Goal: Information Seeking & Learning: Learn about a topic

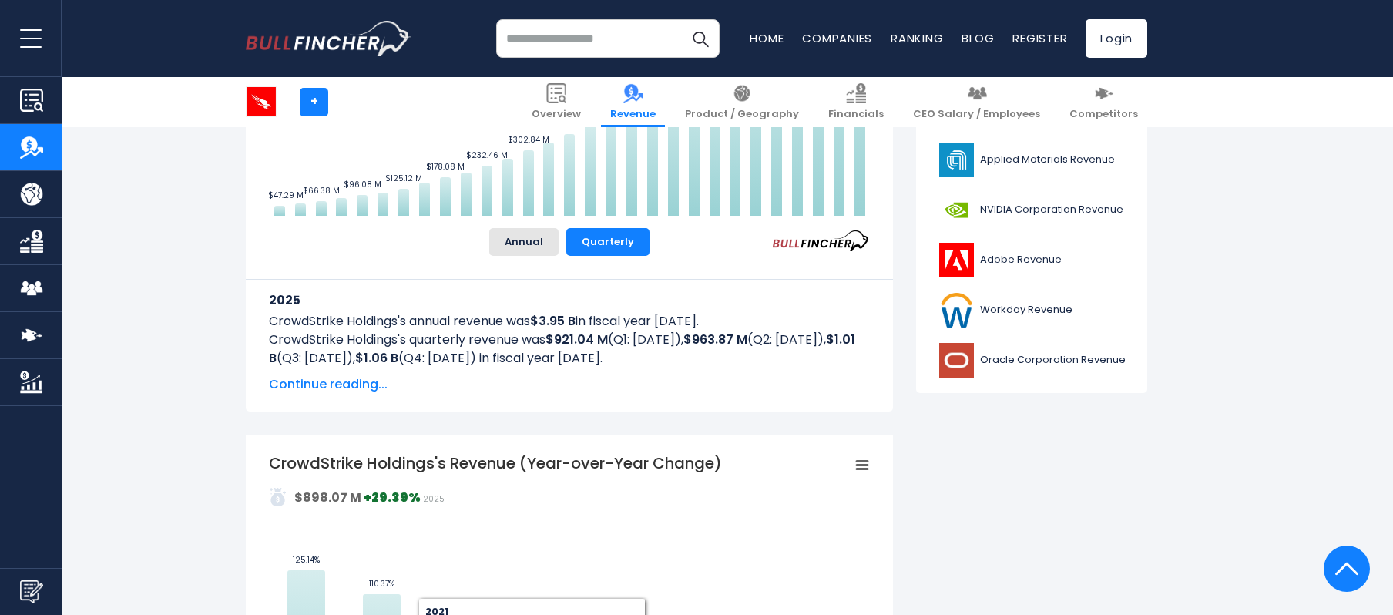
scroll to position [513, 0]
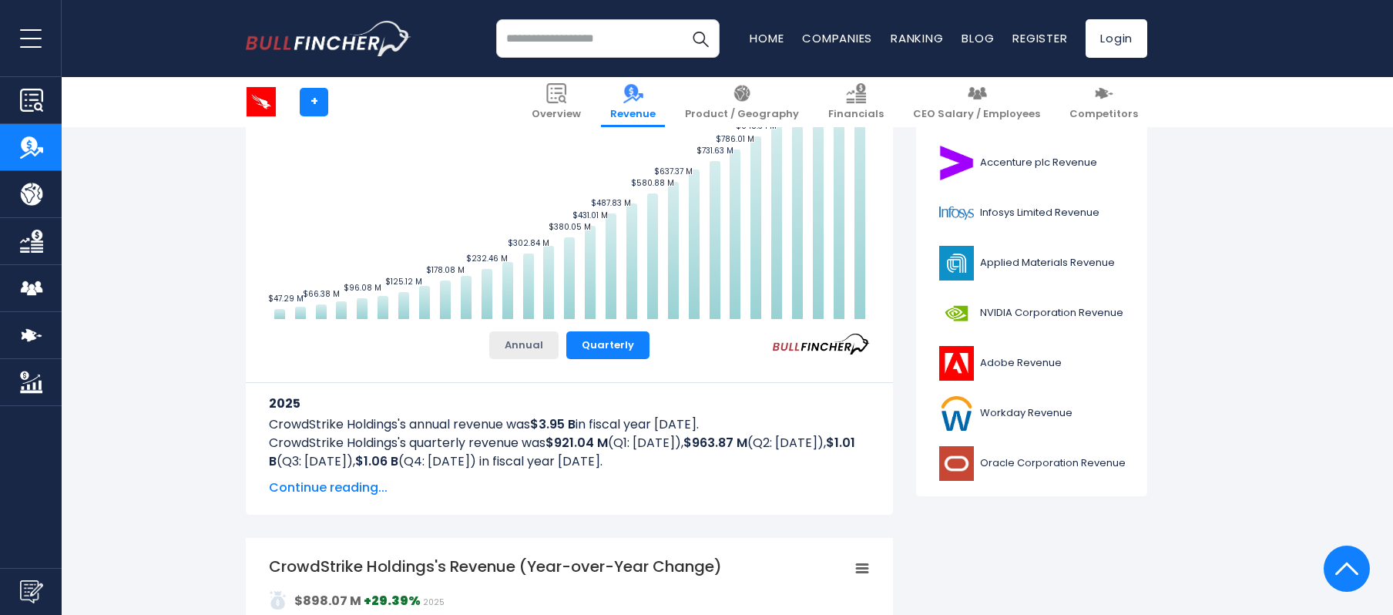
click at [533, 344] on button "Annual" at bounding box center [523, 345] width 69 height 28
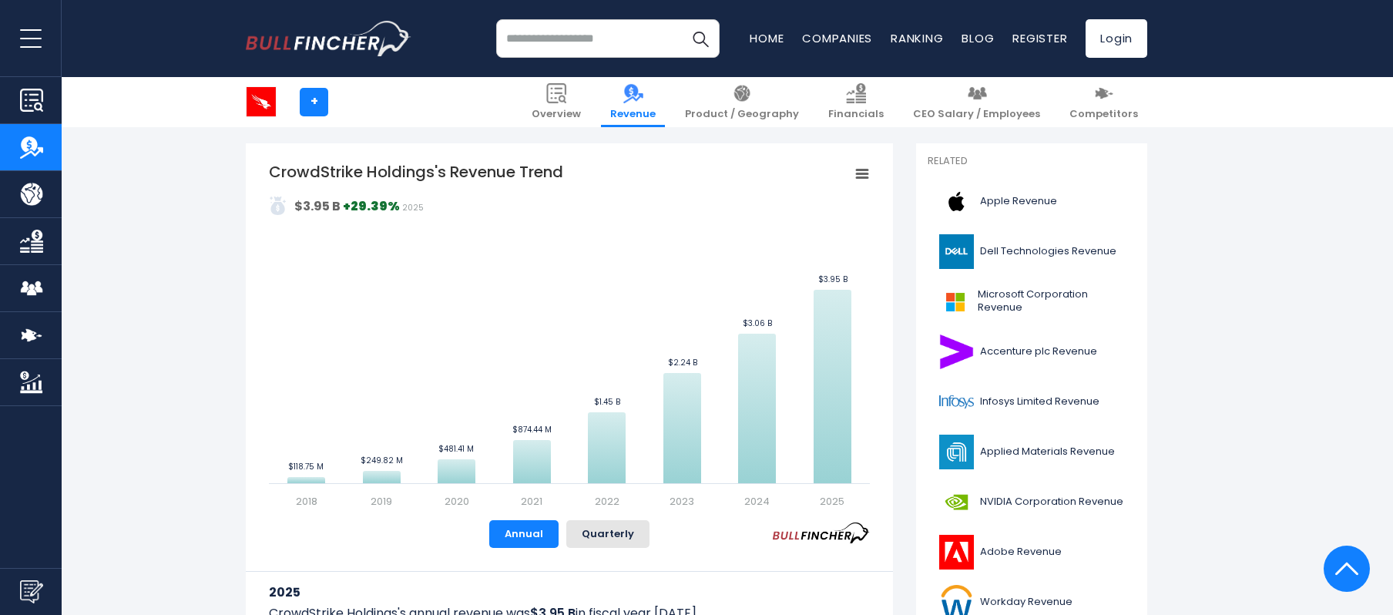
scroll to position [308, 0]
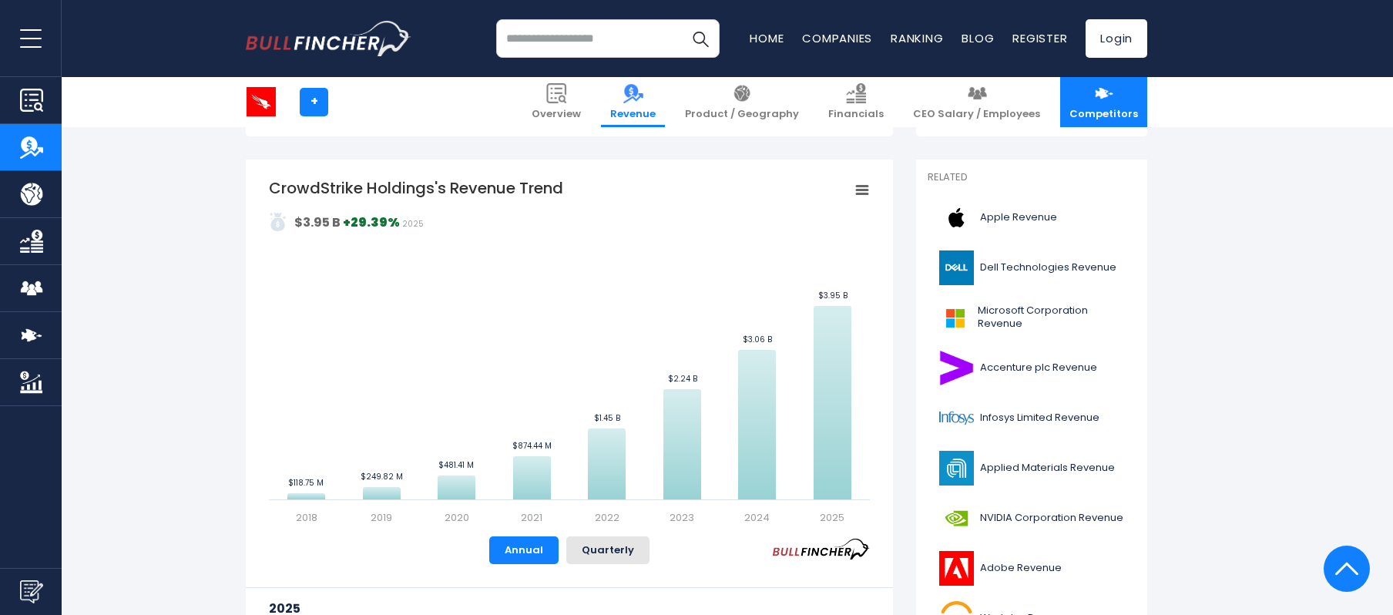
click at [1103, 93] on img at bounding box center [1104, 93] width 20 height 20
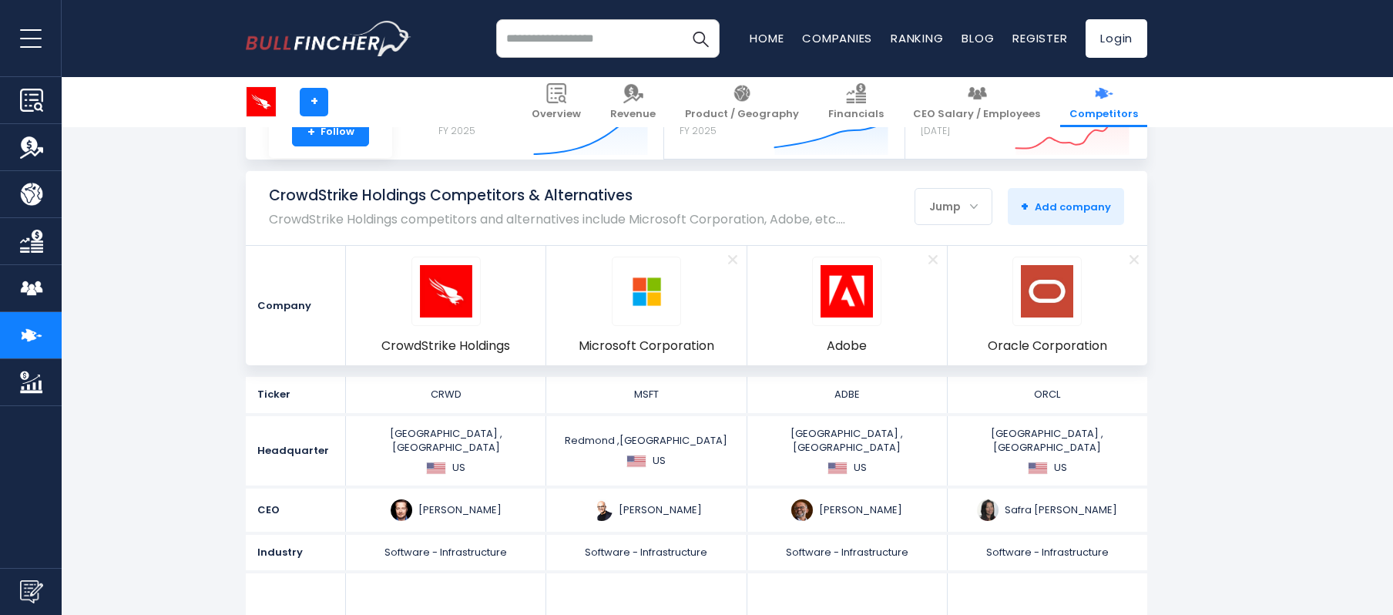
scroll to position [205, 0]
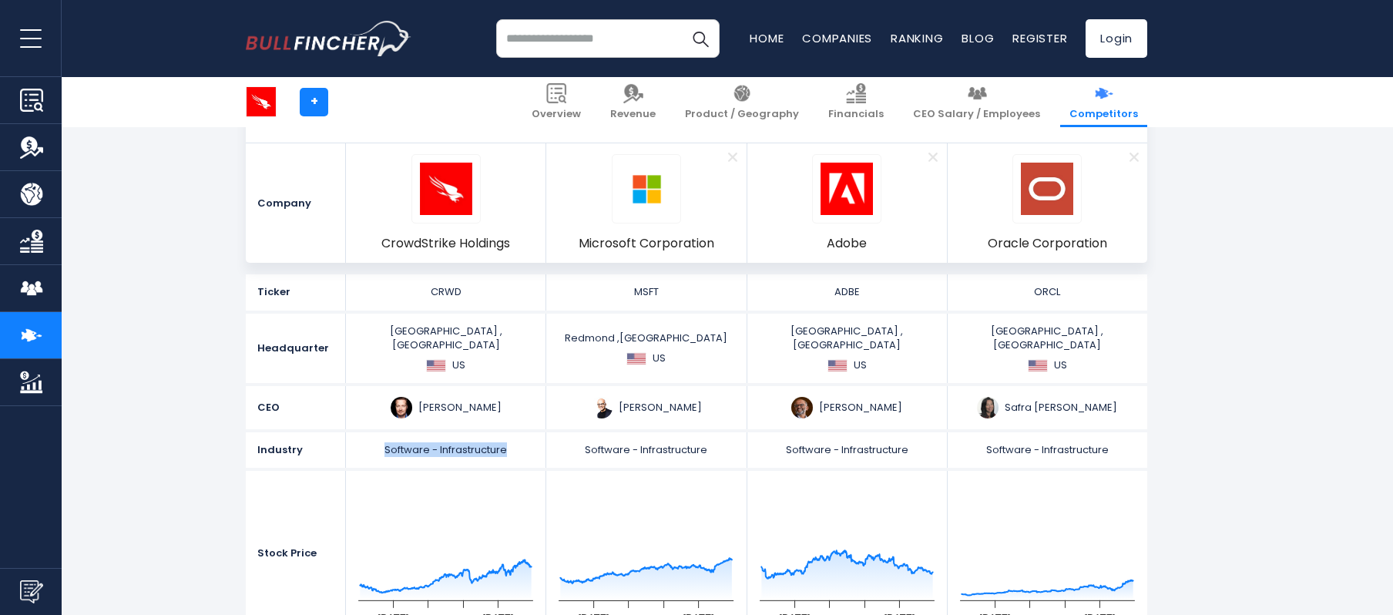
drag, startPoint x: 386, startPoint y: 435, endPoint x: 506, endPoint y: 435, distance: 120.2
click at [507, 443] on div "Software - Infrastructure" at bounding box center [446, 450] width 190 height 14
copy span "Software - Infrastructure"
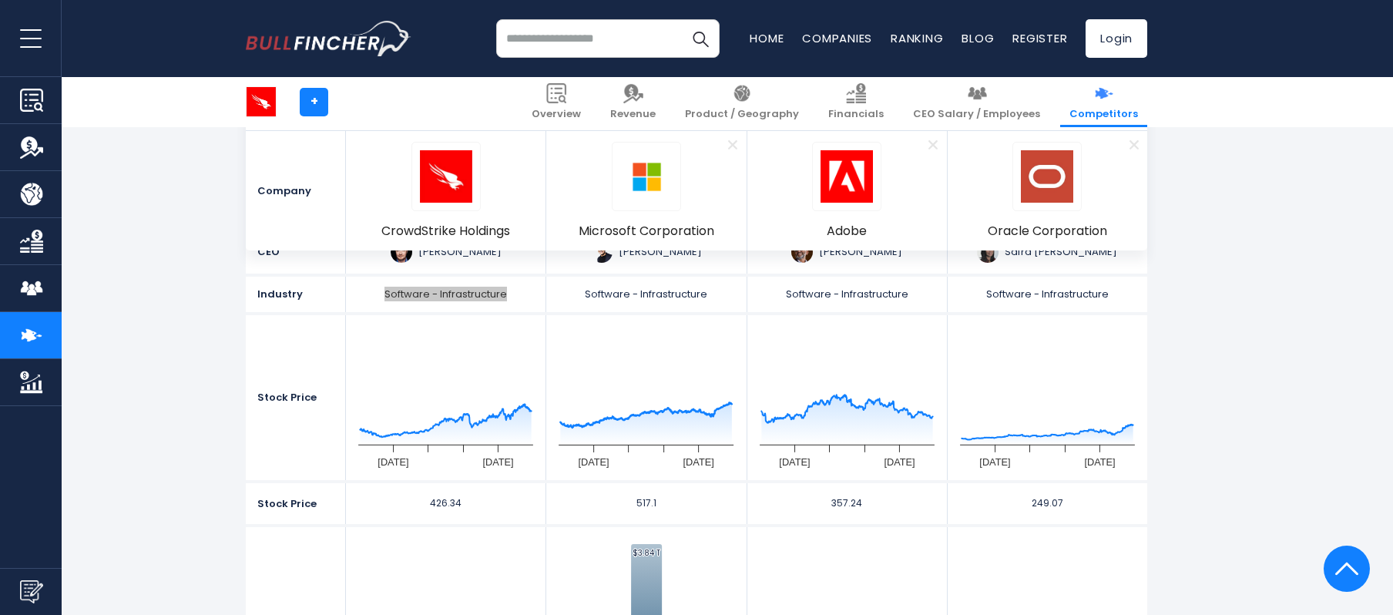
scroll to position [411, 0]
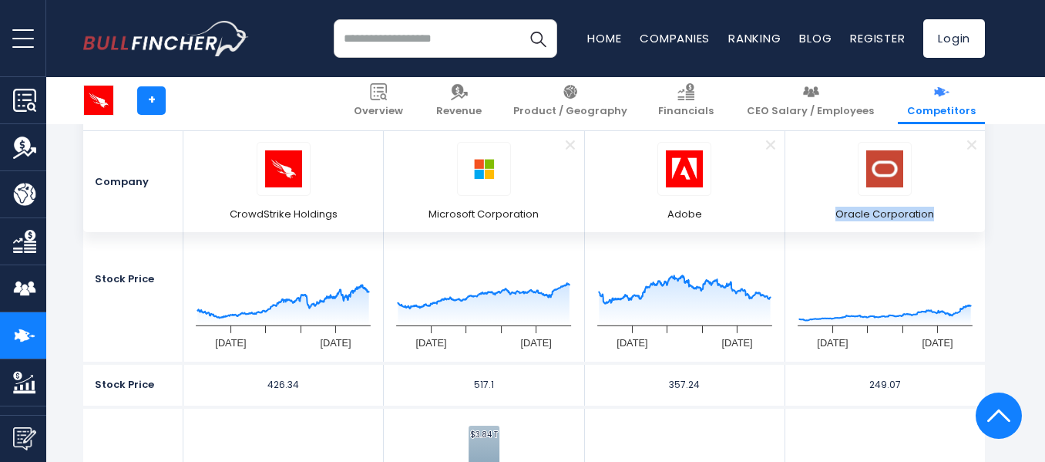
scroll to position [462, 0]
click at [302, 37] on div "Recent searches CrowdStrike Holdings Trending searches Apple Overview Microsoft…" at bounding box center [533, 38] width 901 height 77
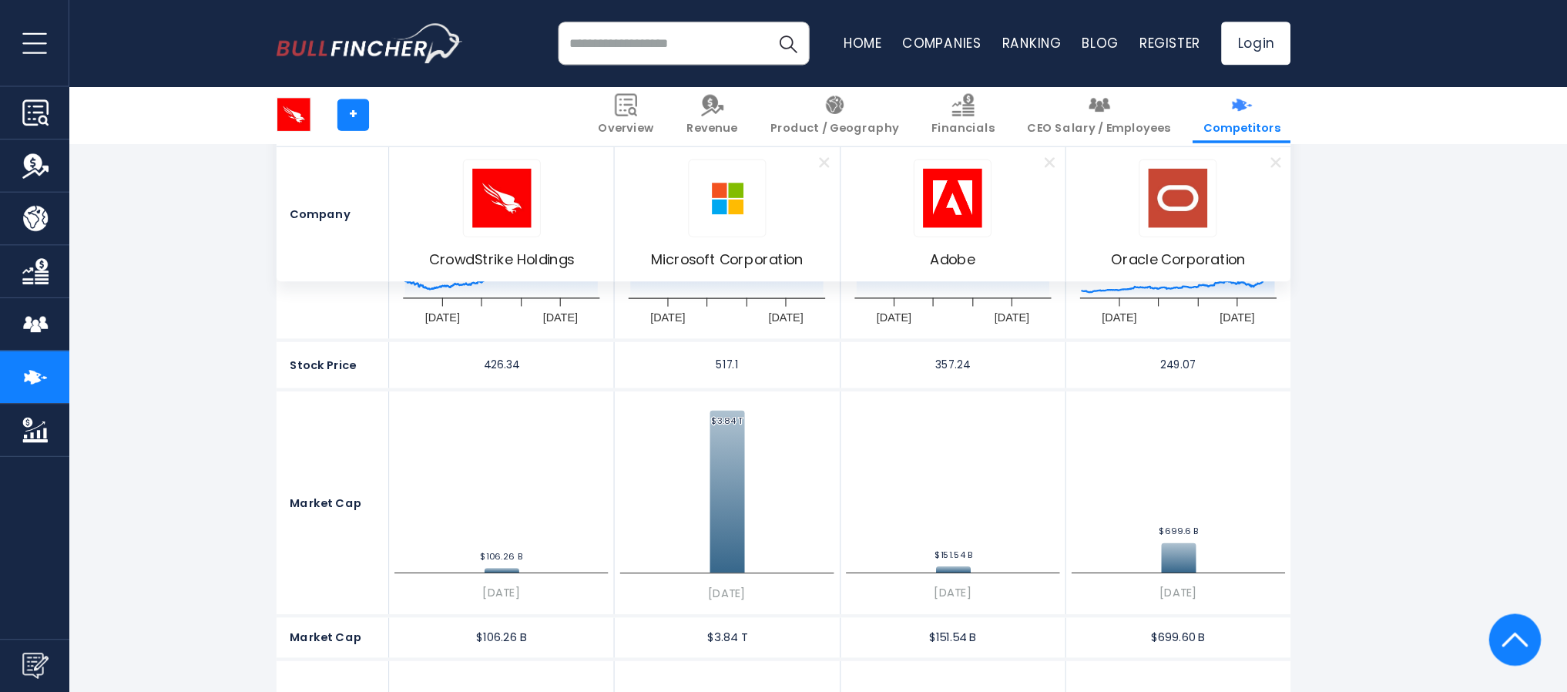
scroll to position [539, 0]
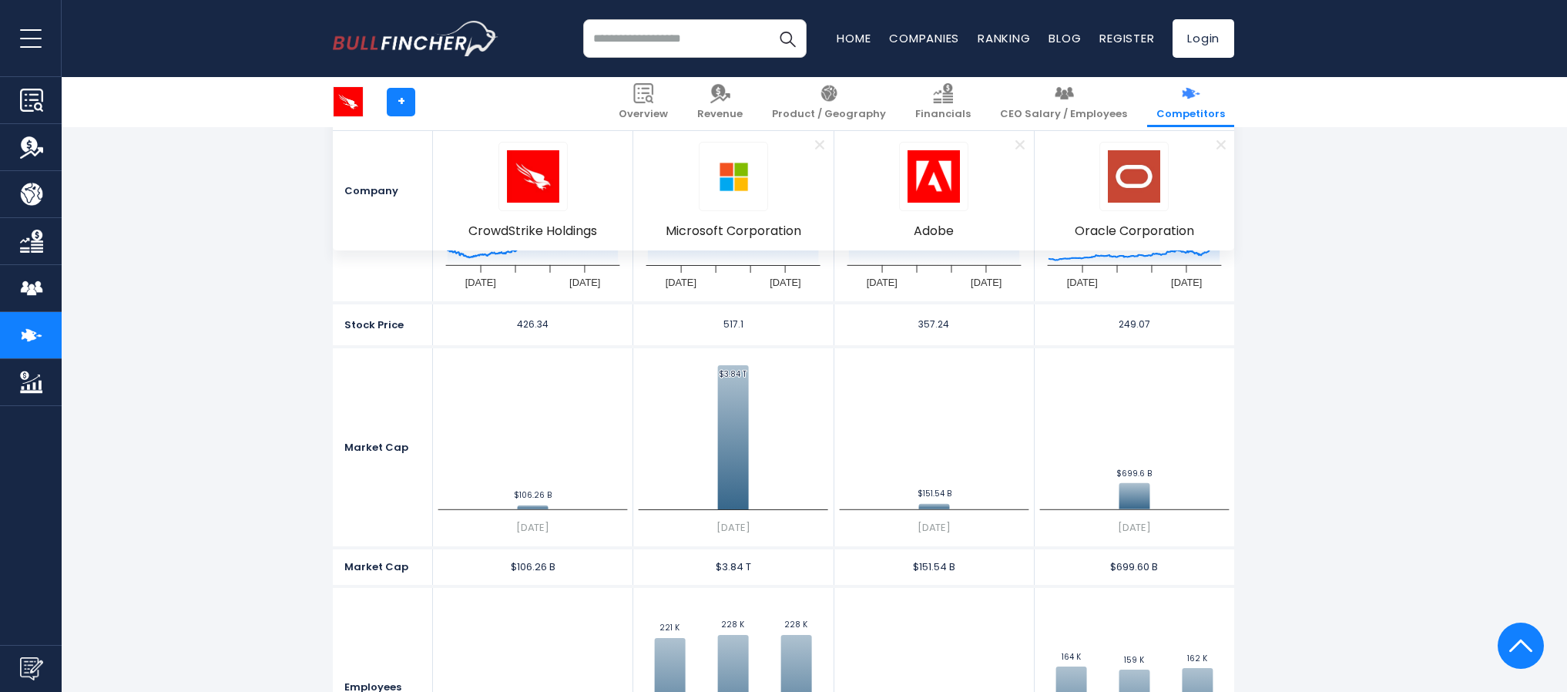
drag, startPoint x: 942, startPoint y: 1, endPoint x: 201, endPoint y: 350, distance: 818.6
click at [201, 350] on section "Company CrowdStrike Holdings Remove Microsoft Corporation Remove Adobe Remove" at bounding box center [783, 422] width 1567 height 964
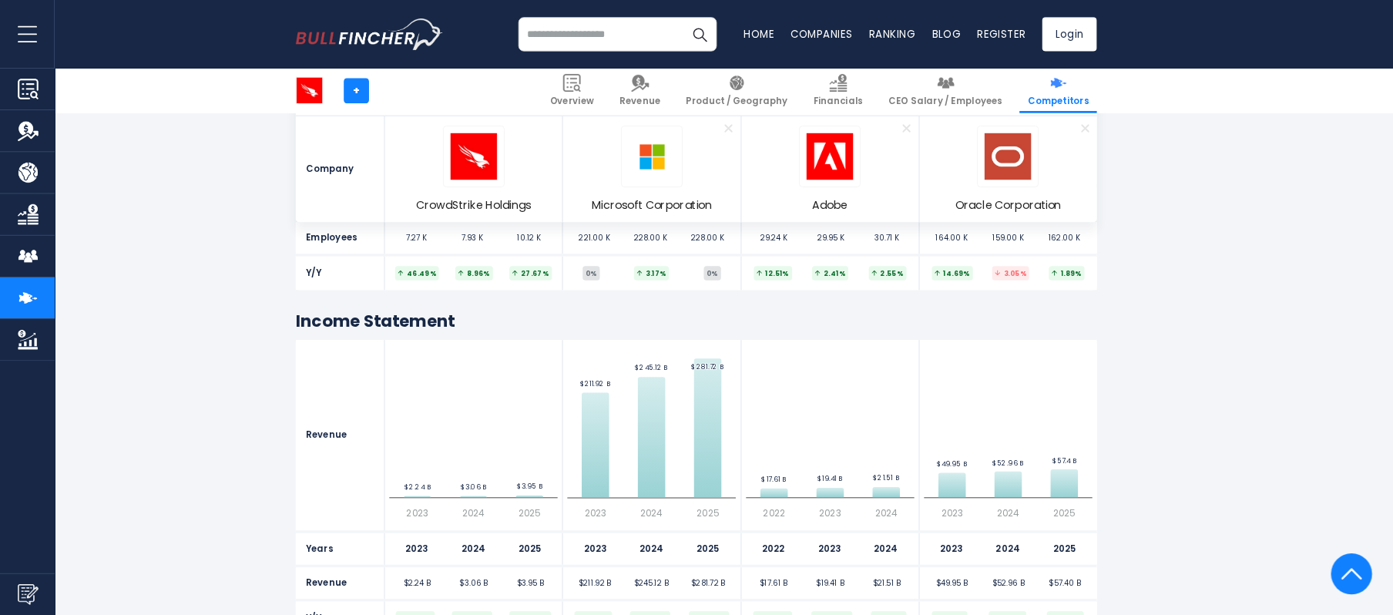
scroll to position [1117, 0]
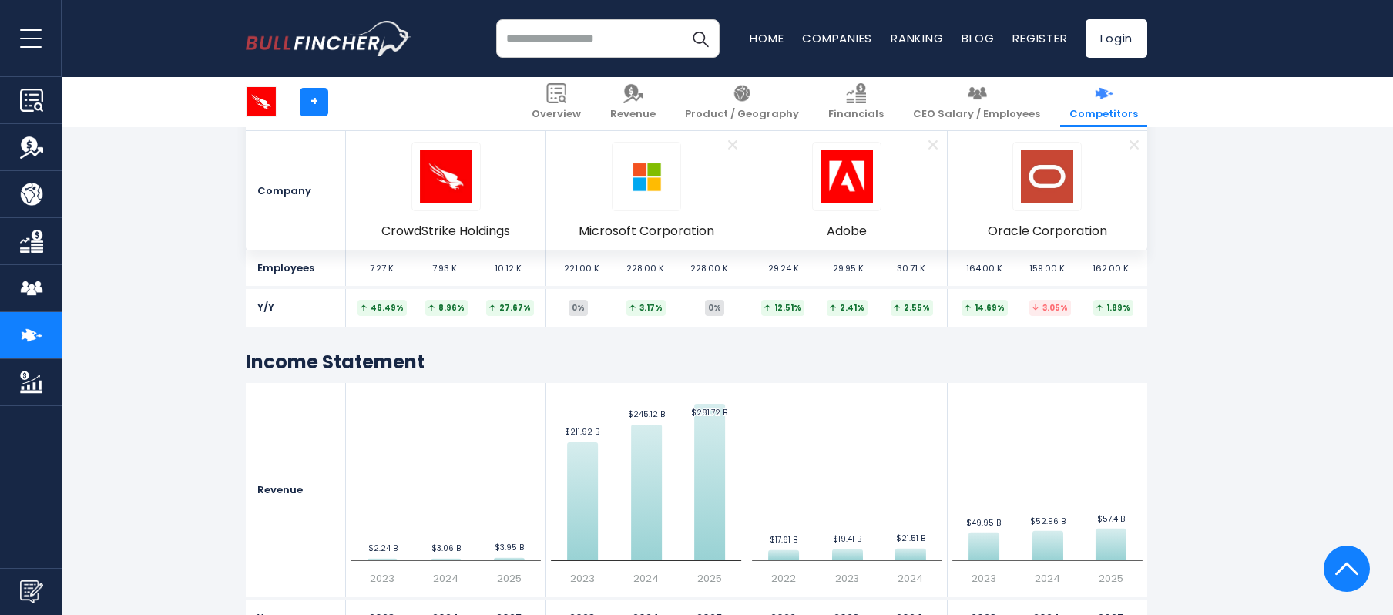
drag, startPoint x: 1519, startPoint y: 1, endPoint x: 180, endPoint y: 418, distance: 1402.5
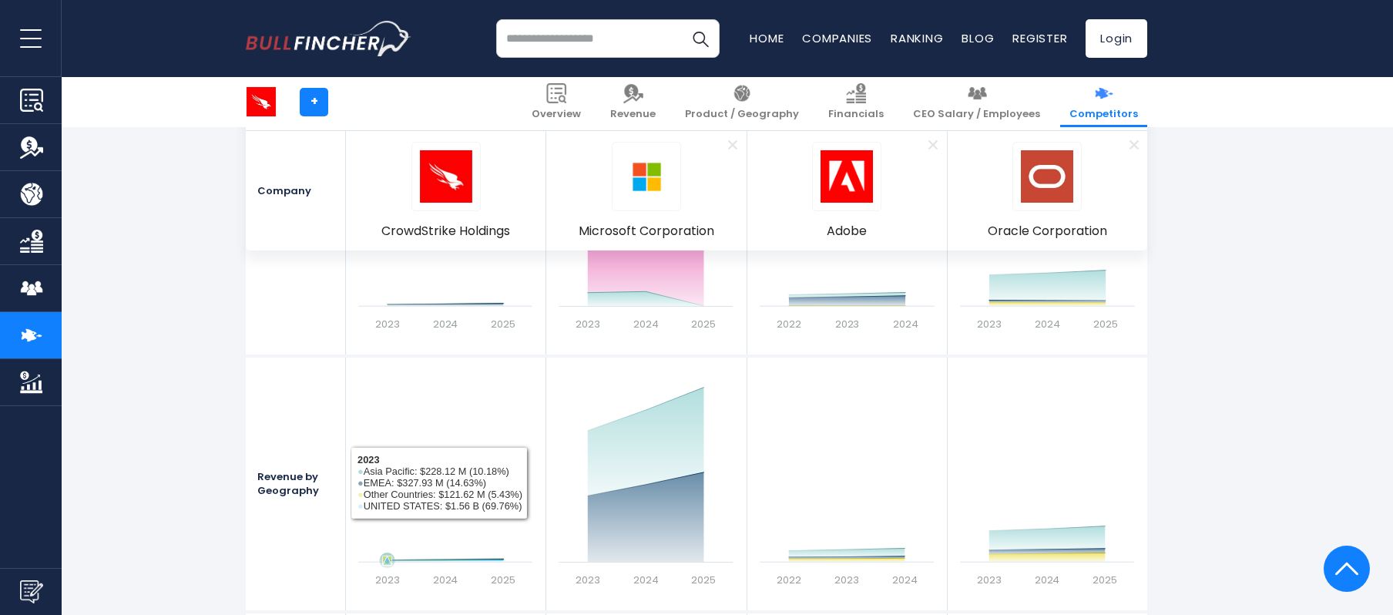
scroll to position [1837, 0]
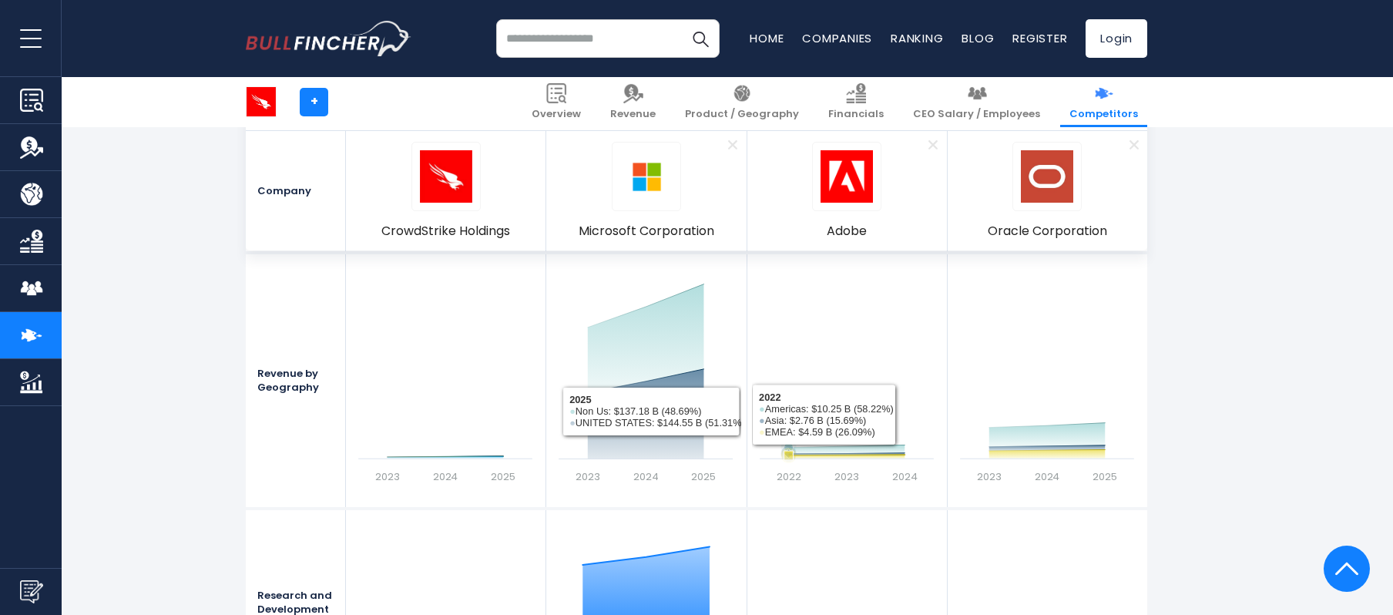
drag, startPoint x: 771, startPoint y: 444, endPoint x: 318, endPoint y: 444, distance: 453.1
click at [318, 444] on div "Revenue by Geography Created with Highcharts 12.1.2 2023 2024 2025 2025 ​ ● Asi…" at bounding box center [696, 382] width 901 height 256
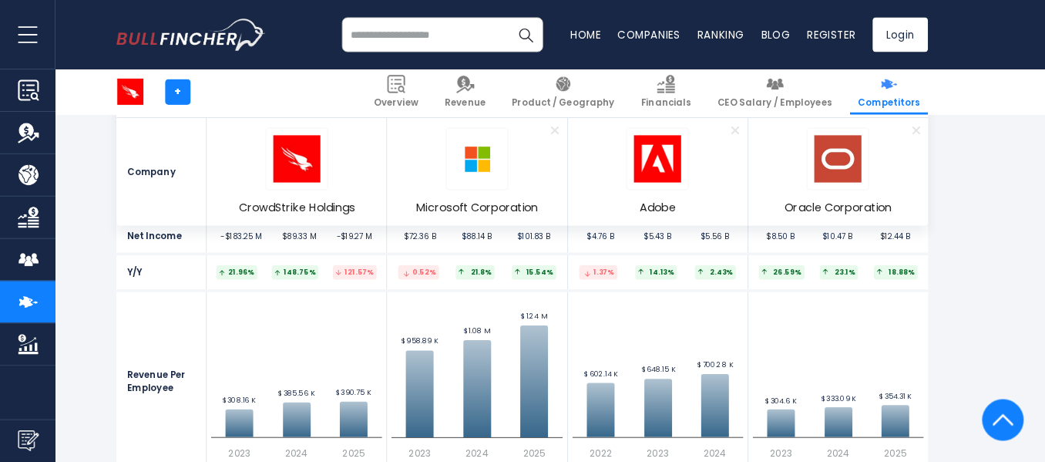
scroll to position [3275, 0]
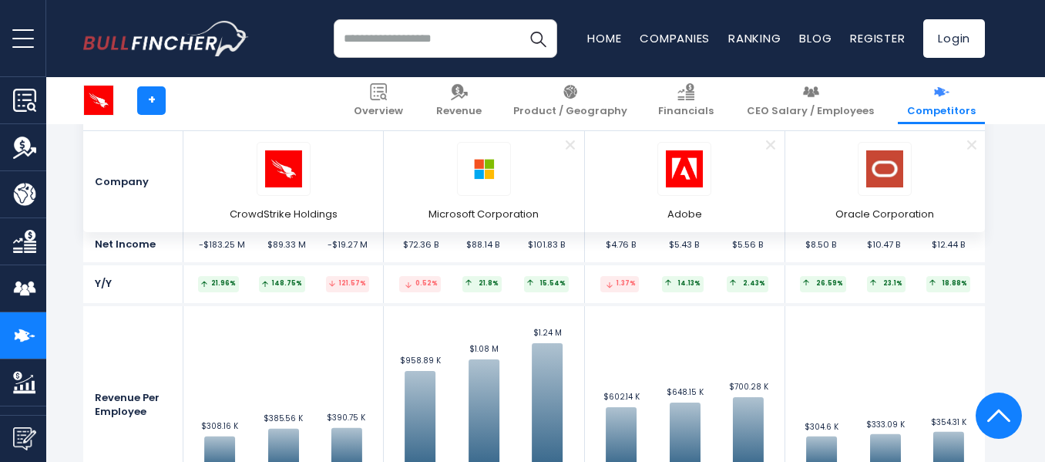
drag, startPoint x: 1348, startPoint y: 2, endPoint x: 56, endPoint y: 334, distance: 1333.6
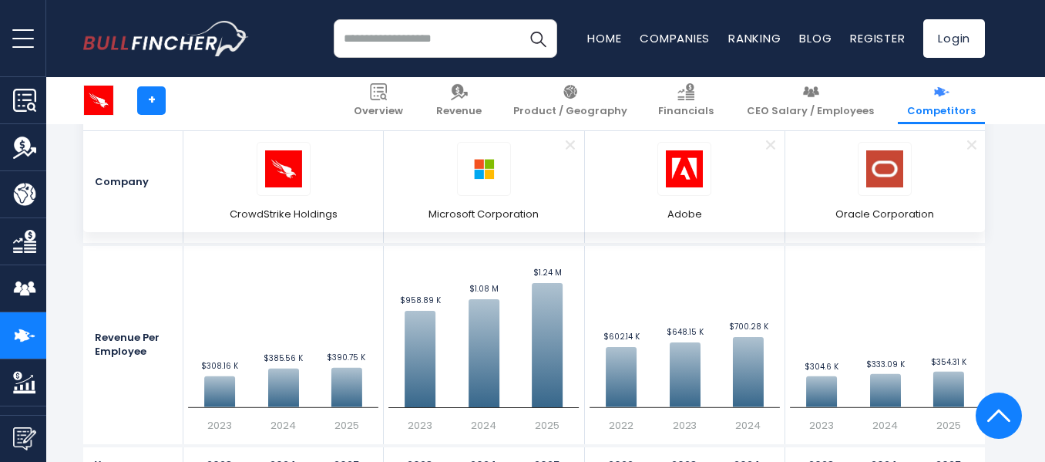
scroll to position [3352, 0]
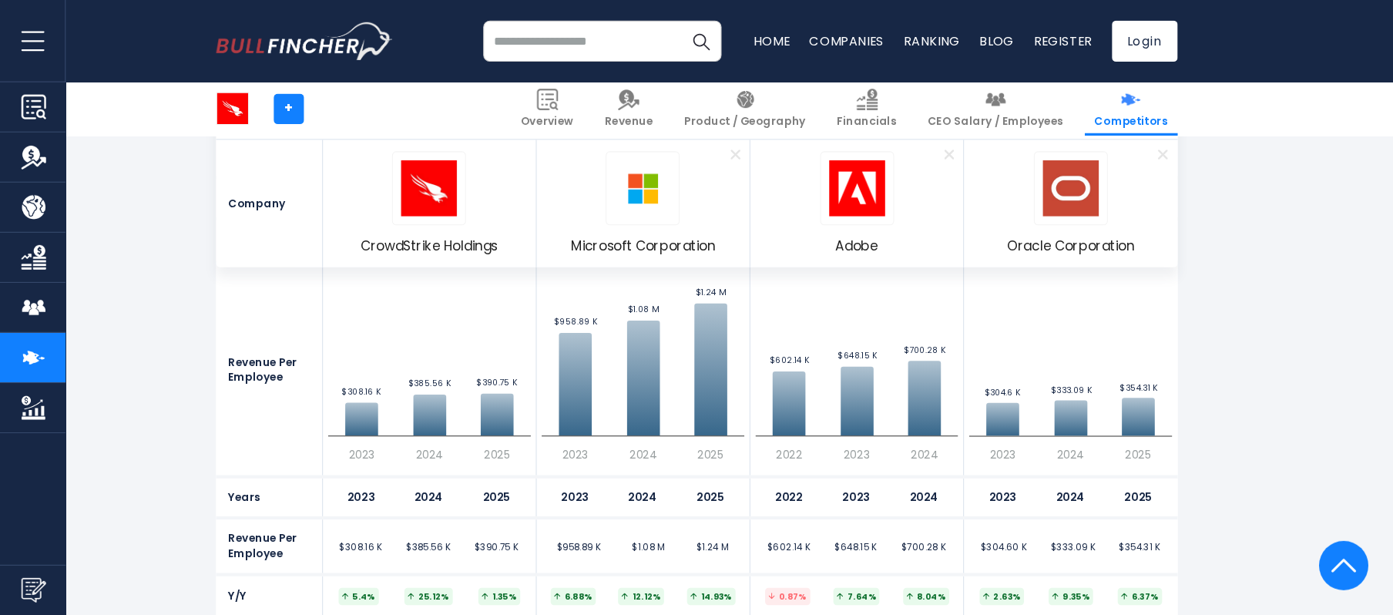
scroll to position [3352, 0]
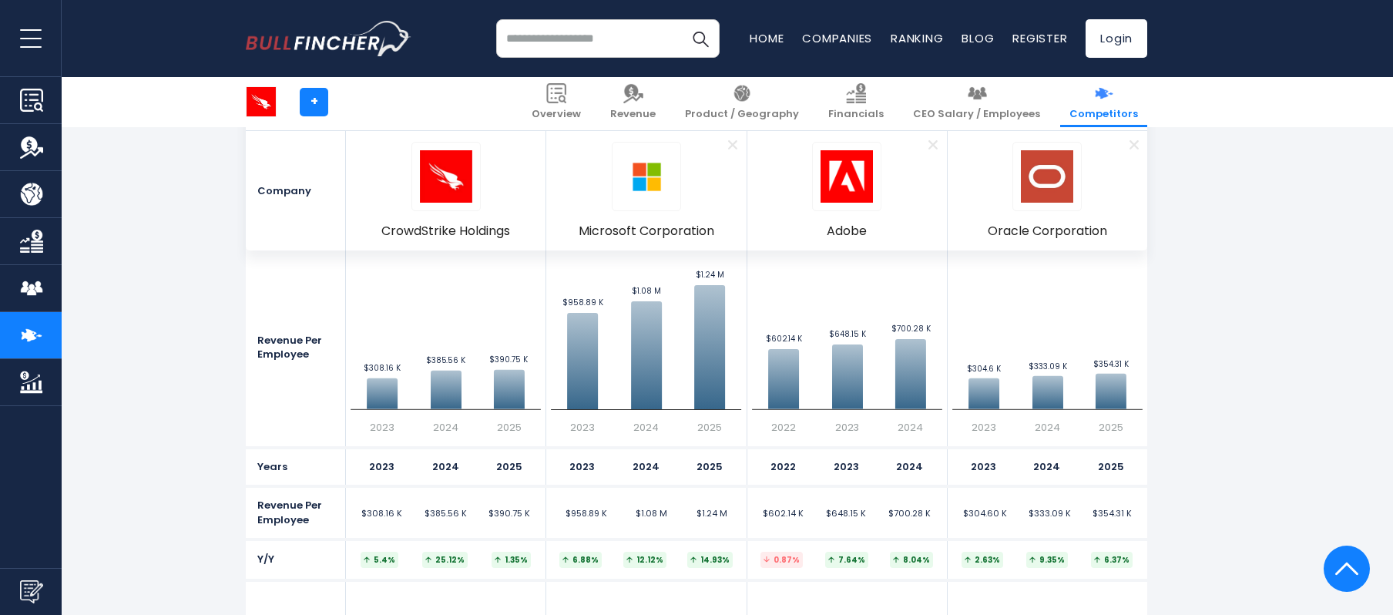
drag, startPoint x: 958, startPoint y: 0, endPoint x: 165, endPoint y: 502, distance: 939.2
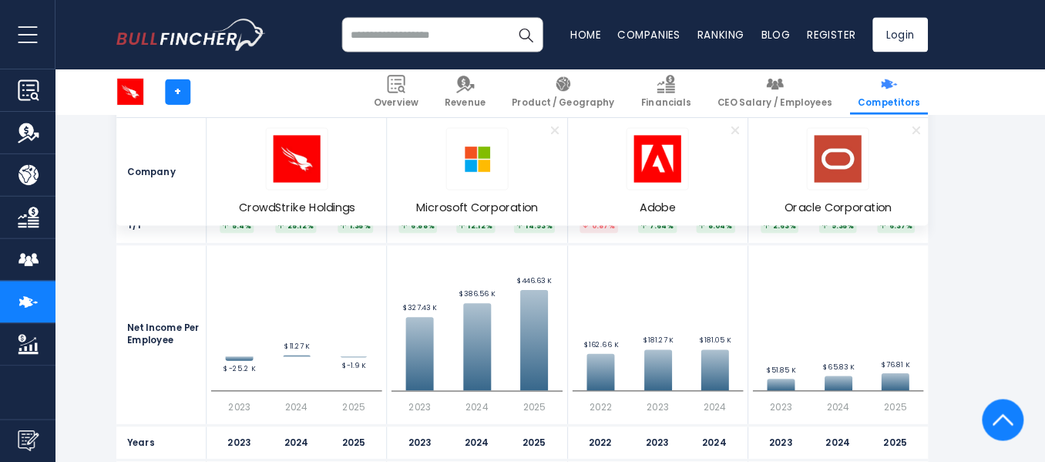
scroll to position [3661, 0]
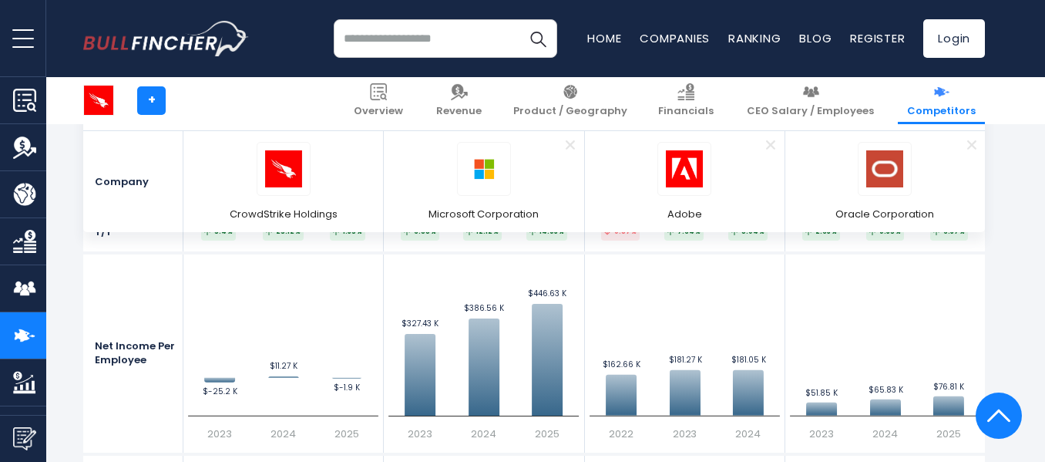
drag, startPoint x: 1098, startPoint y: 7, endPoint x: 62, endPoint y: 390, distance: 1104.1
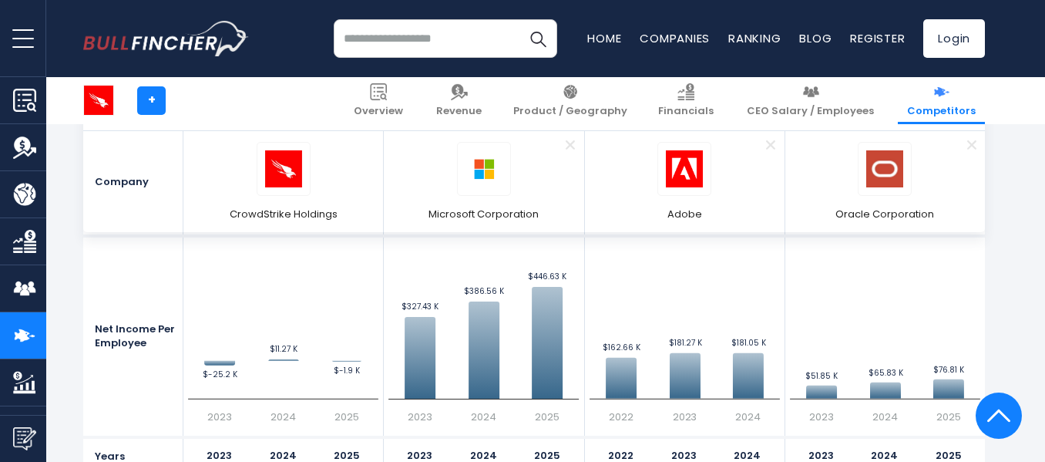
scroll to position [3695, 0]
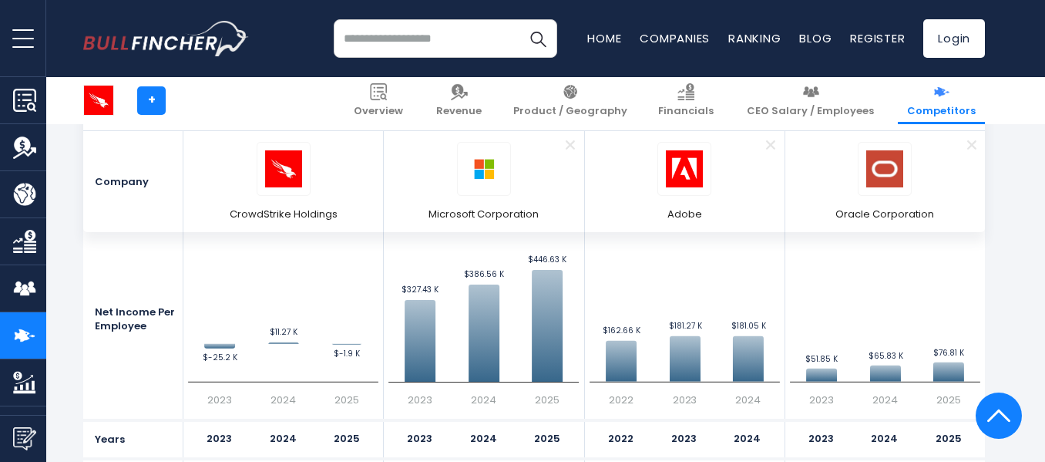
click at [58, 218] on section "CrowdStrike Holdings Competitors & Alternatives CrowdStrike Holdings competitor…" at bounding box center [534, 144] width 1022 height 176
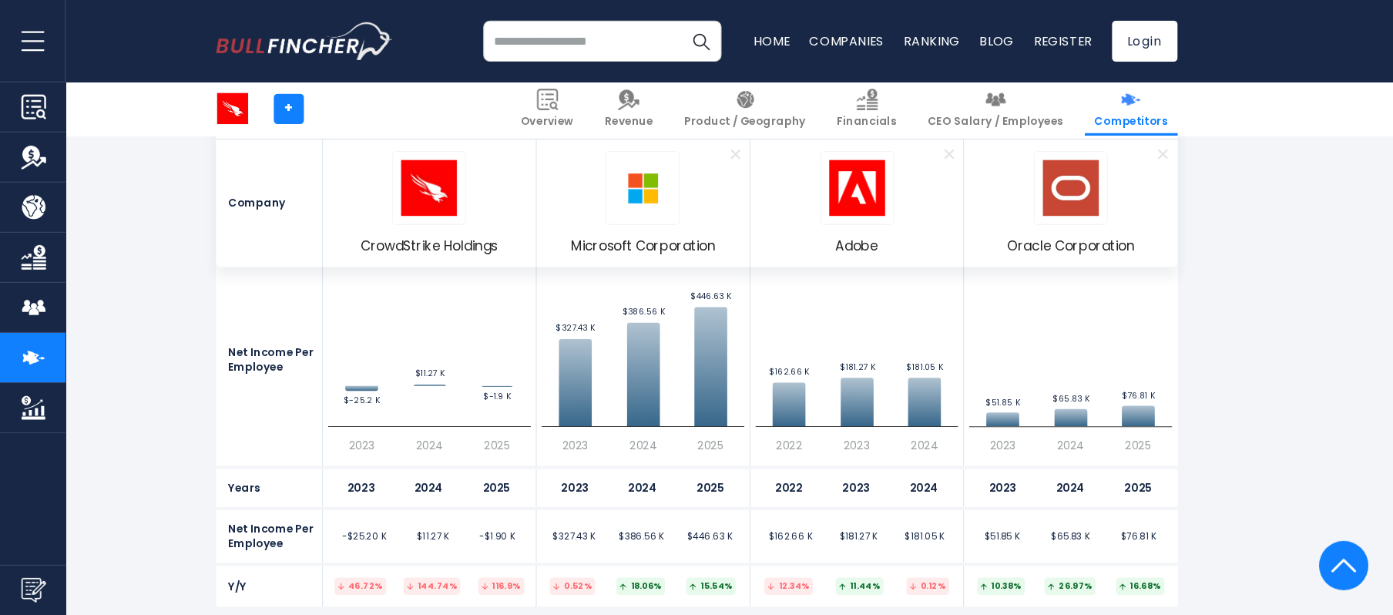
scroll to position [3694, 0]
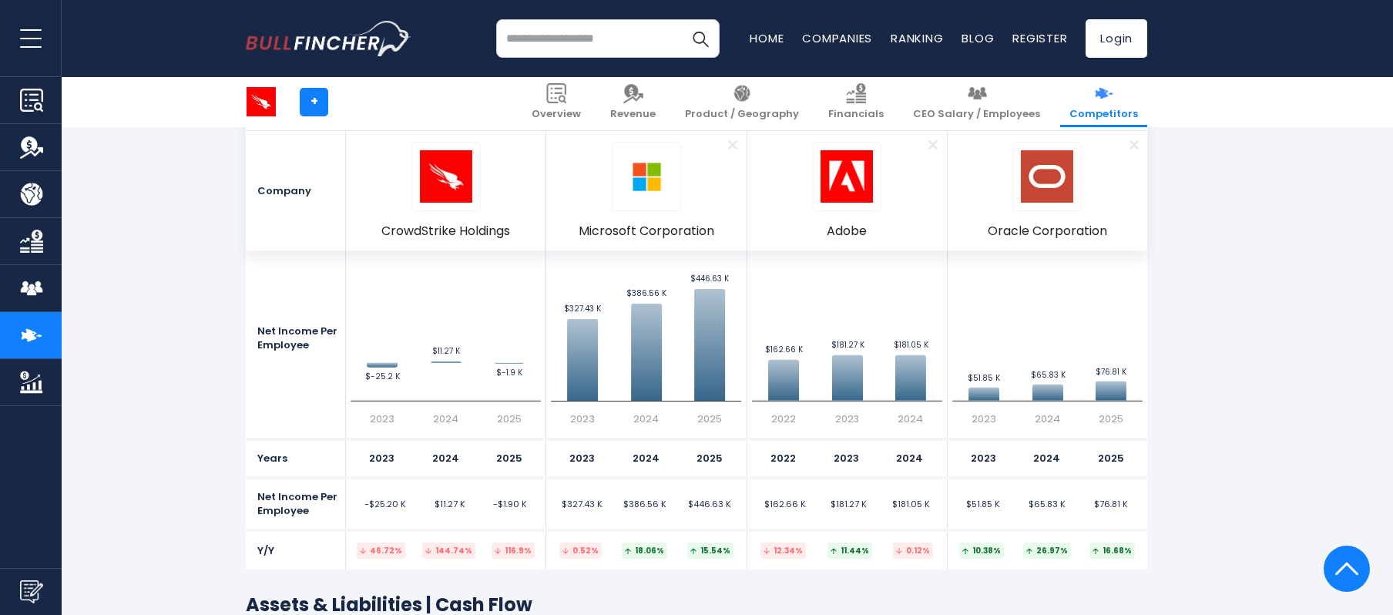
drag, startPoint x: 655, startPoint y: 5, endPoint x: 142, endPoint y: 337, distance: 611.6
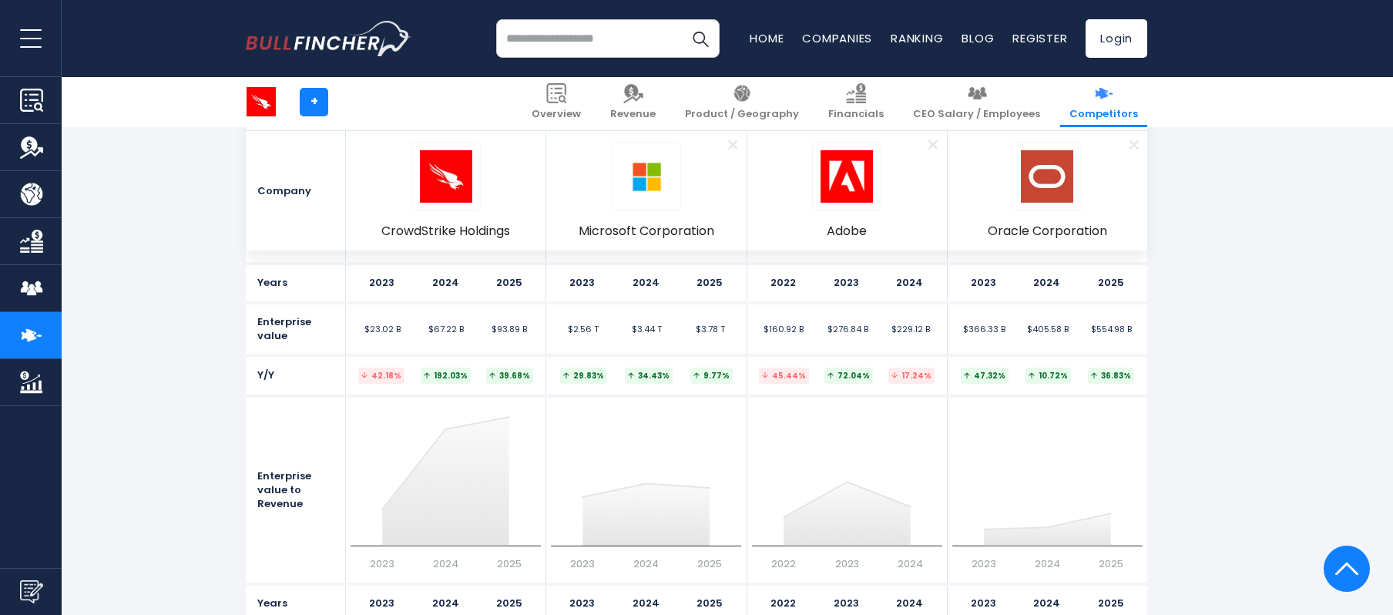
scroll to position [7666, 0]
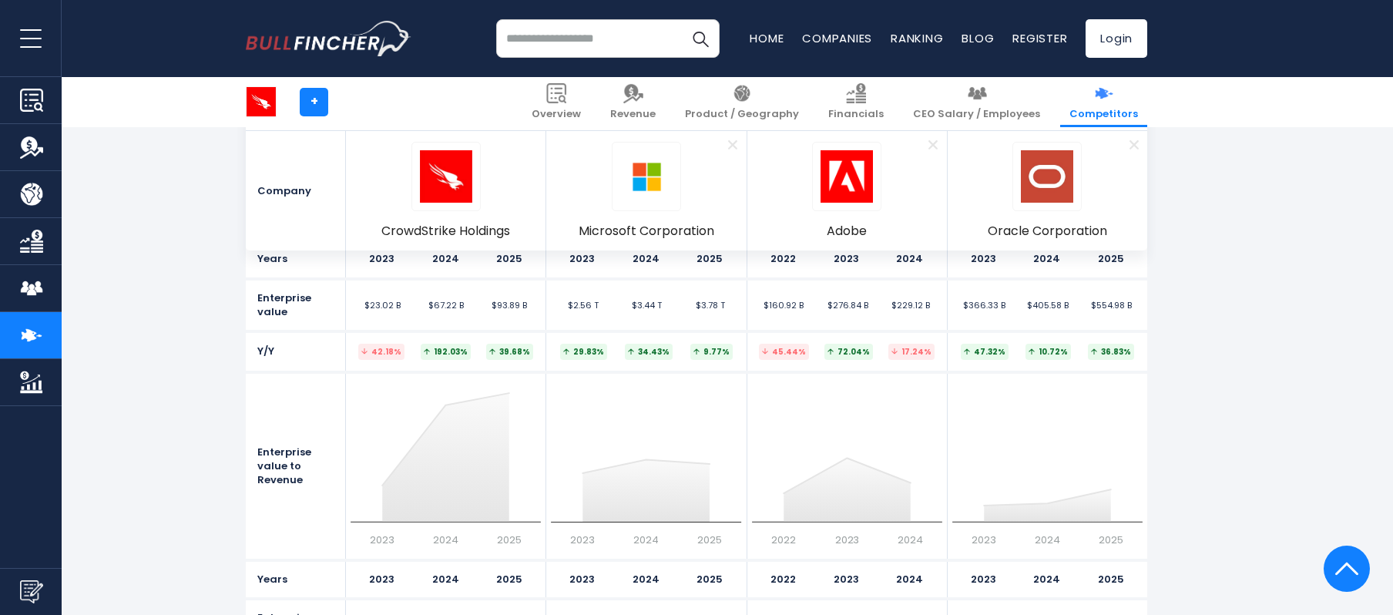
click at [1242, 436] on section "Valuation Enterprise Value Created with Highcharts 12.1.2 2023 2024 2025 $67.22…" at bounding box center [696, 522] width 1393 height 1005
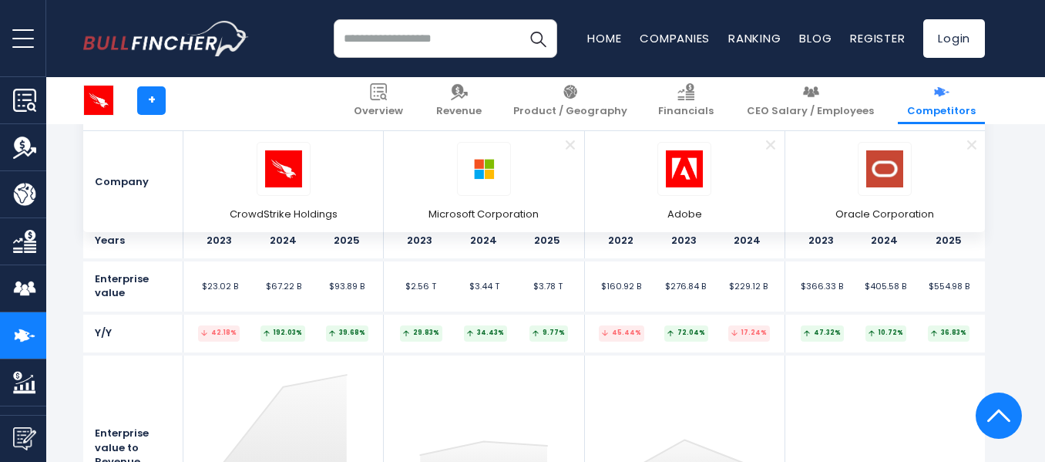
drag, startPoint x: 1282, startPoint y: 4, endPoint x: 65, endPoint y: 199, distance: 1232.9
click at [64, 199] on section "CrowdStrike Holdings Competitors & Alternatives CrowdStrike Holdings competitor…" at bounding box center [534, 144] width 1022 height 176
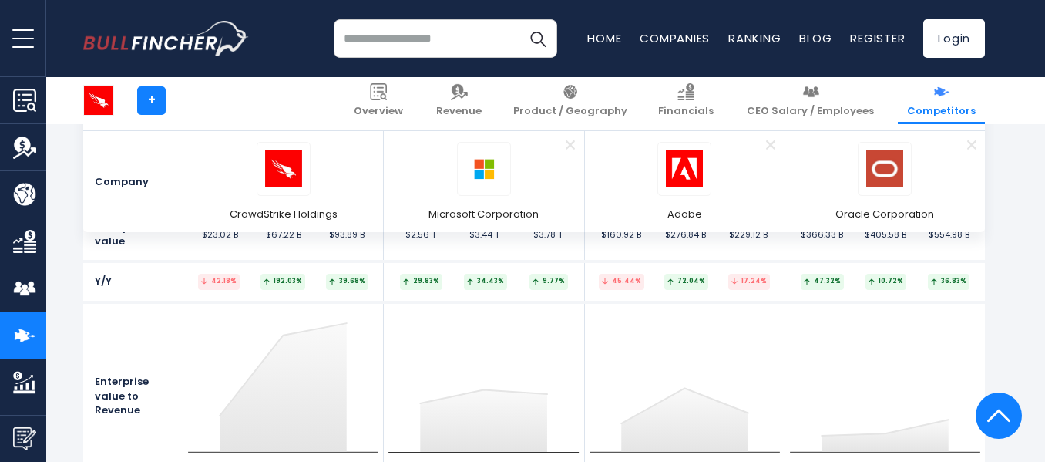
scroll to position [7743, 0]
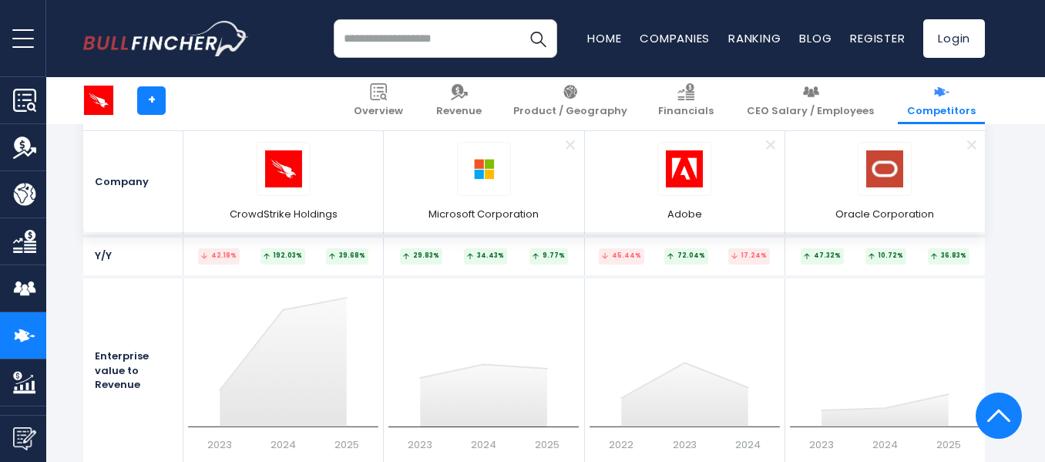
click at [59, 343] on section "Valuation Enterprise Value Created with Highcharts 12.1.2 2023 2024 2025 $67.22…" at bounding box center [534, 426] width 1022 height 1005
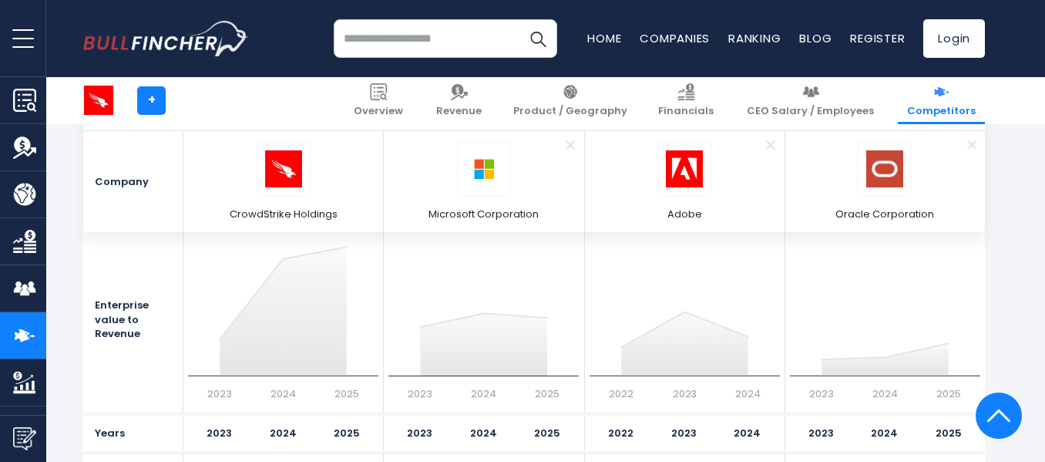
scroll to position [7760, 0]
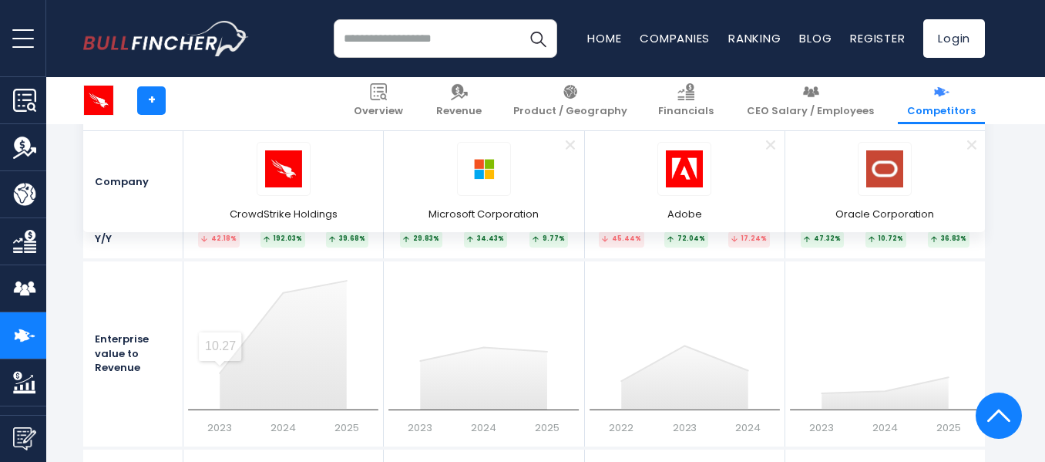
click at [69, 340] on section "Valuation Enterprise Value Created with Highcharts 12.1.2 2023 2024 2025 $67.22…" at bounding box center [534, 410] width 1022 height 1005
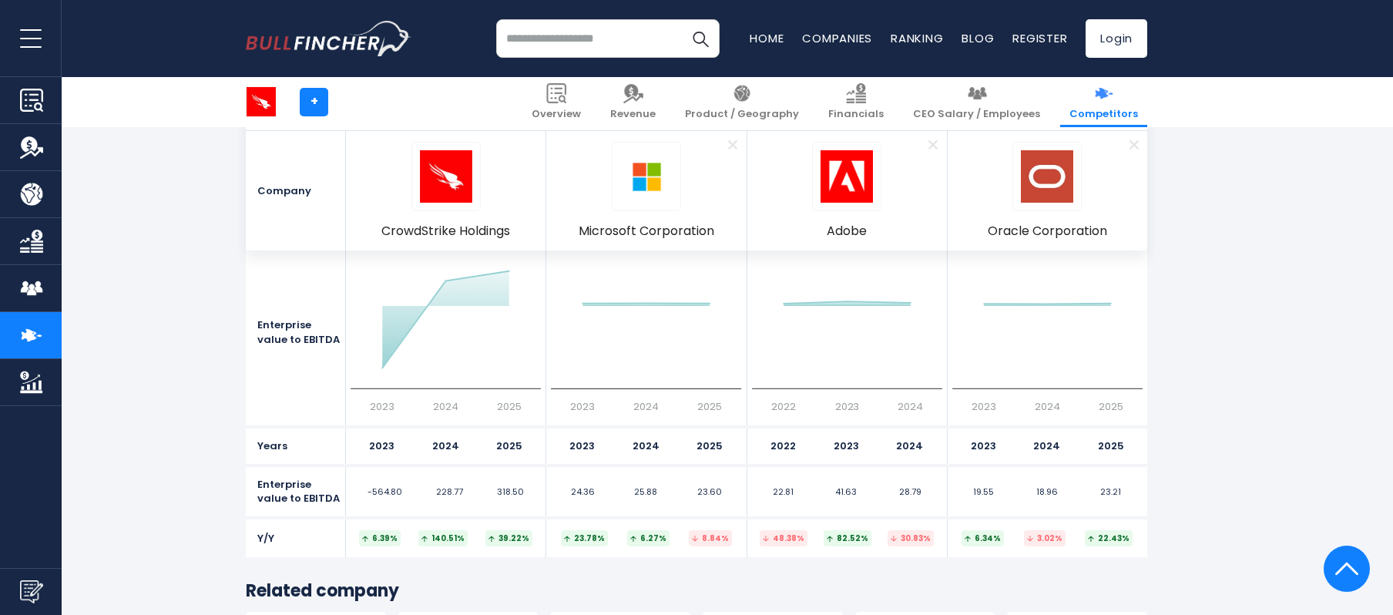
scroll to position [8170, 0]
